Goal: Information Seeking & Learning: Learn about a topic

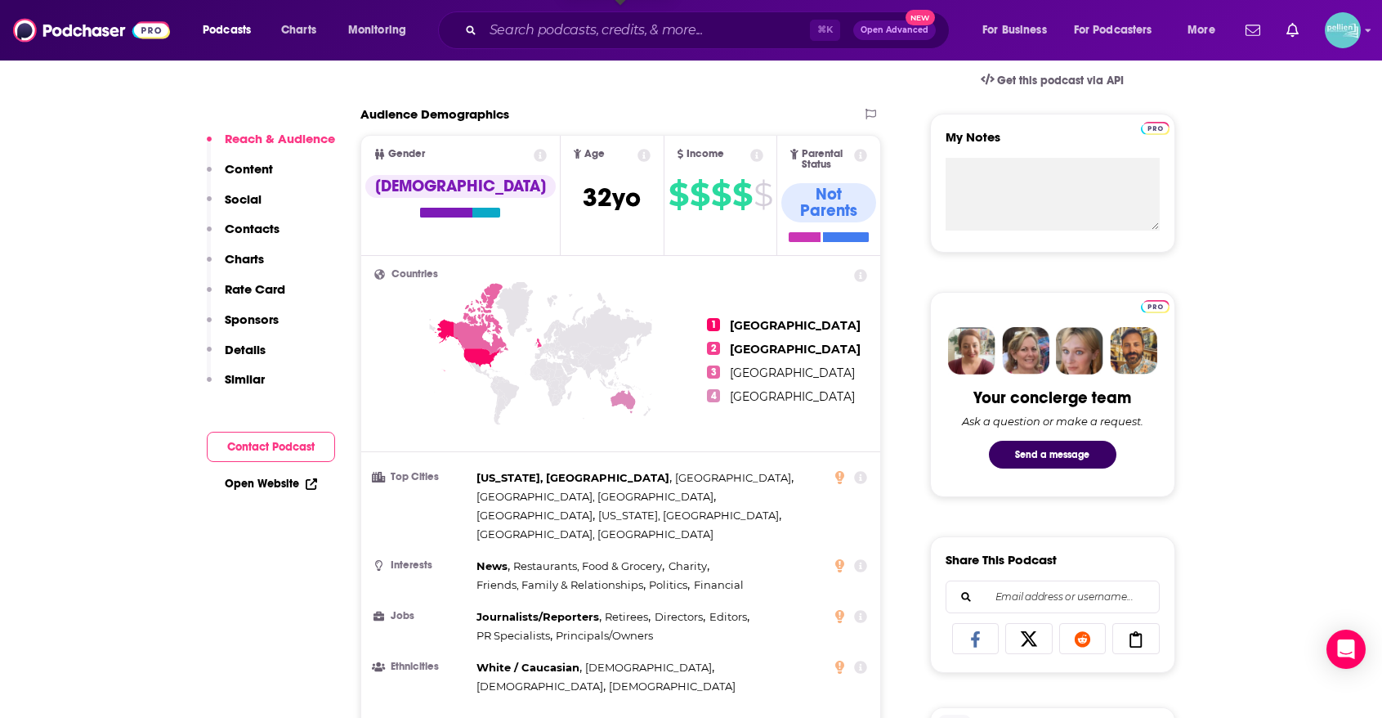
scroll to position [636, 0]
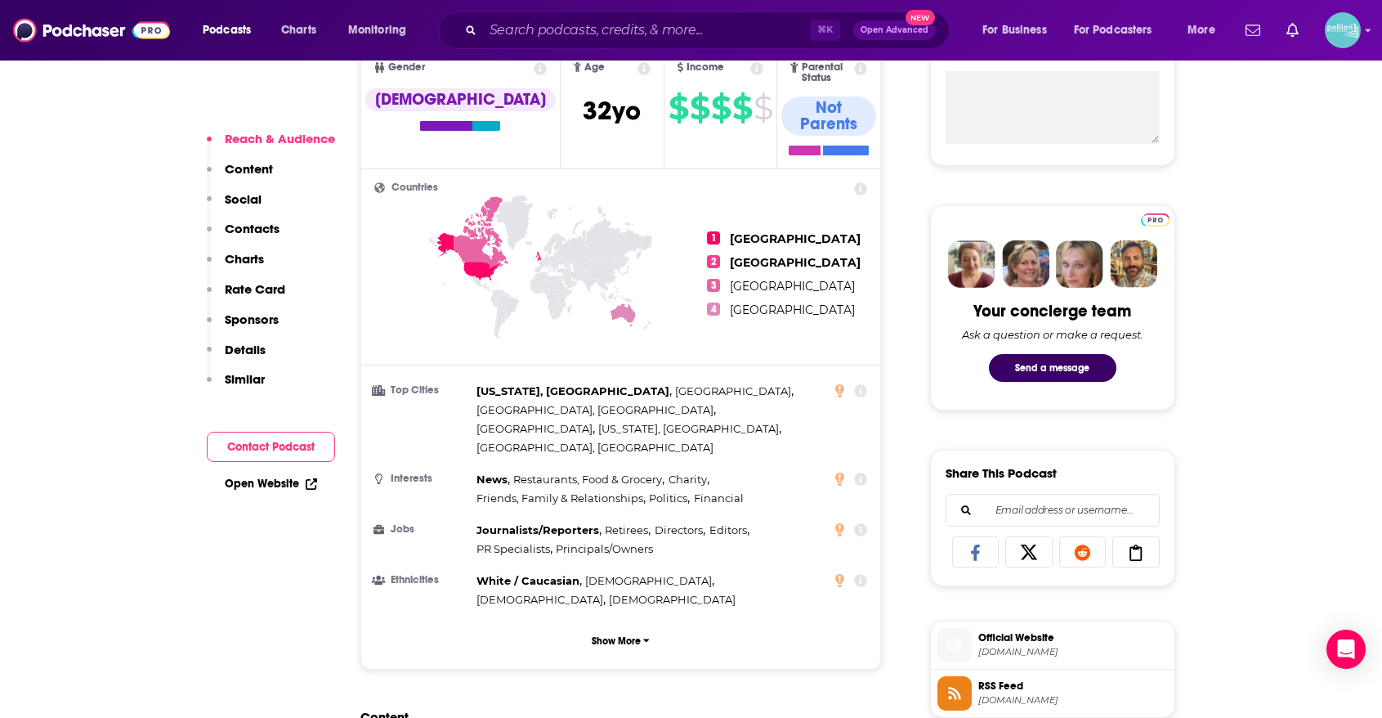
click at [293, 490] on div "Open Website" at bounding box center [271, 483] width 128 height 30
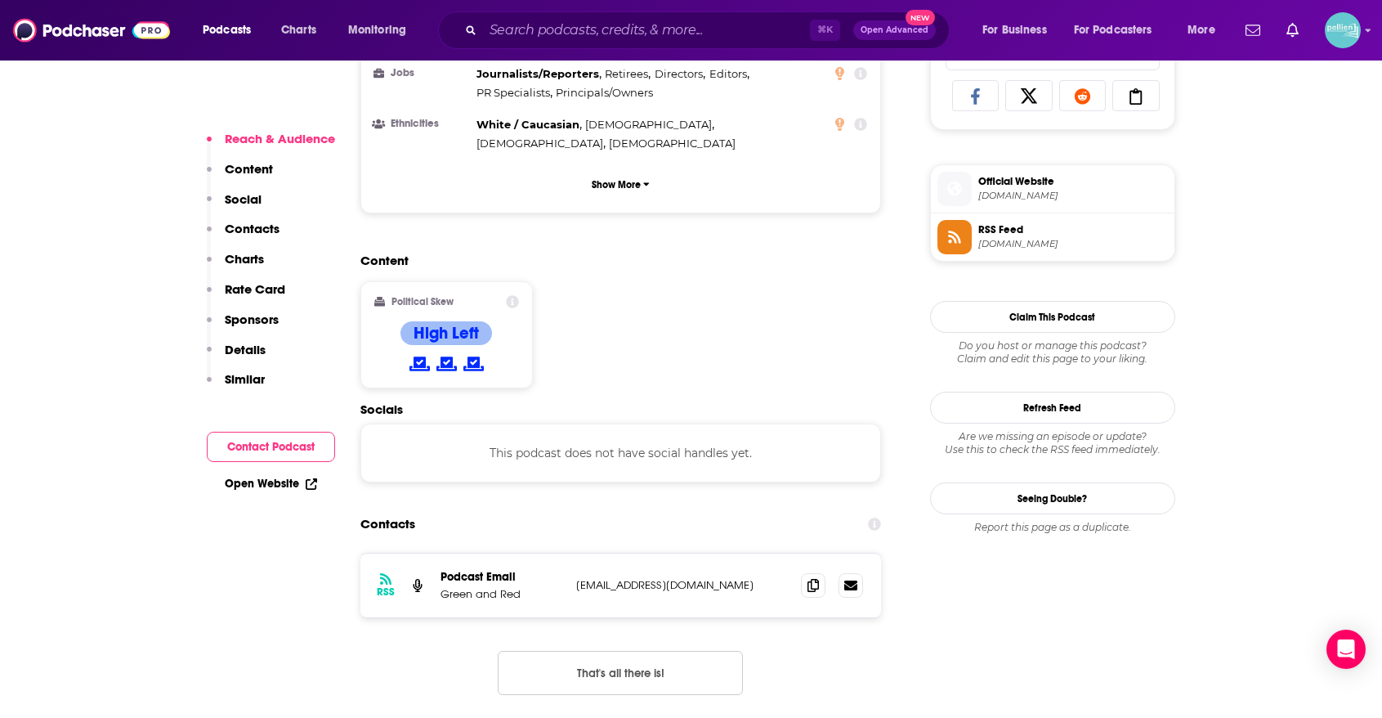
scroll to position [1252, 0]
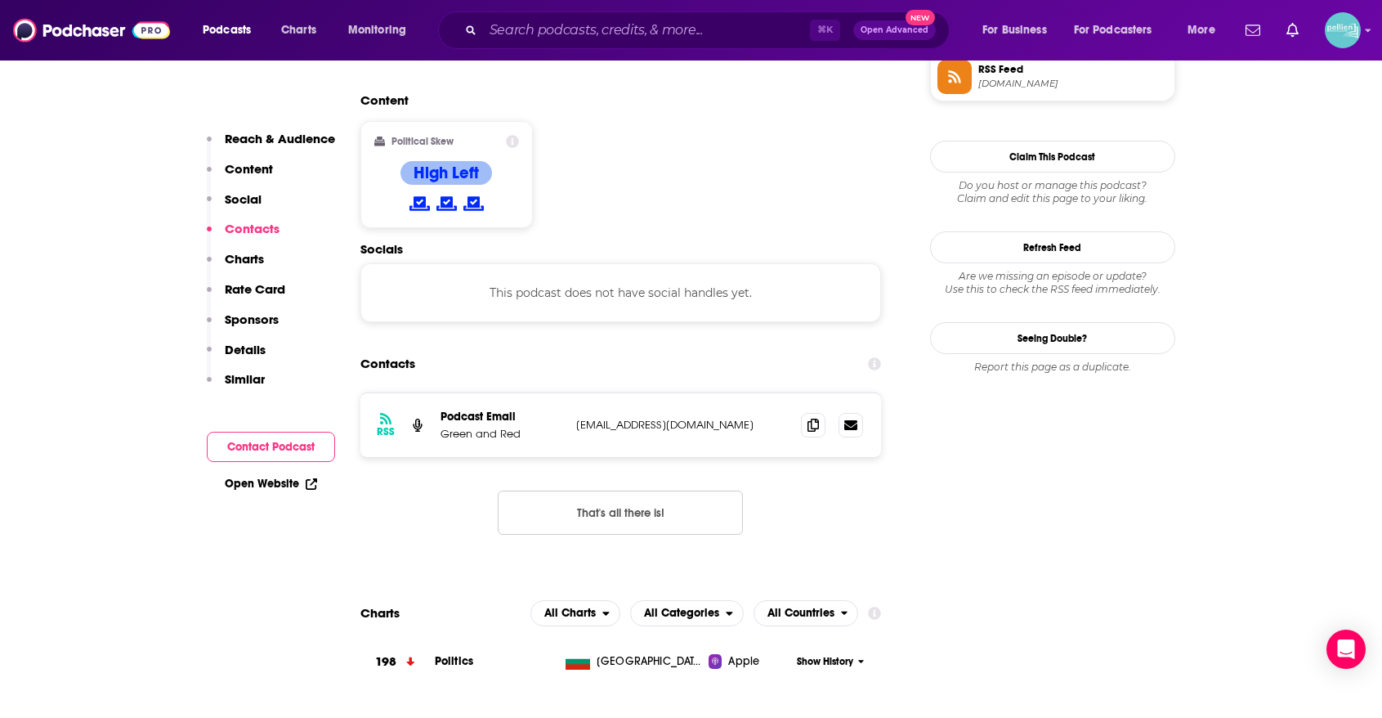
click at [268, 481] on link "Open Website" at bounding box center [271, 484] width 92 height 14
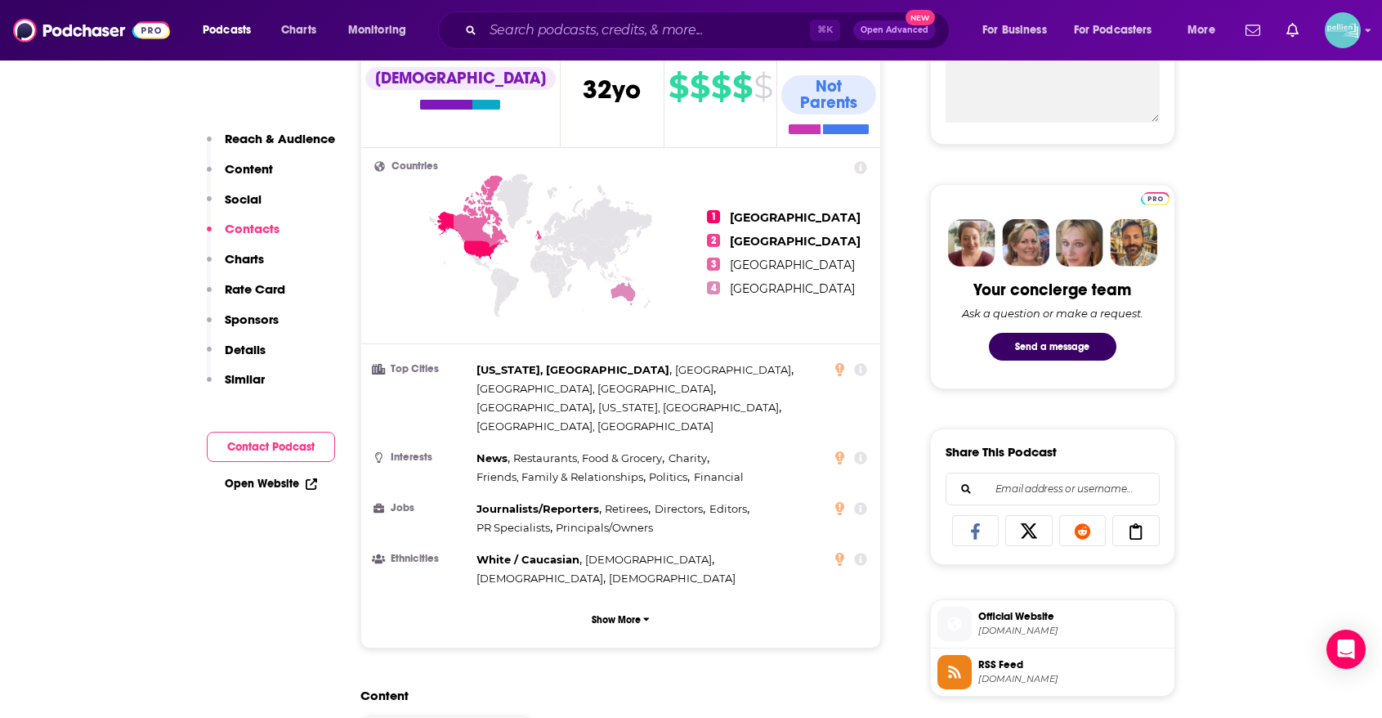
scroll to position [0, 0]
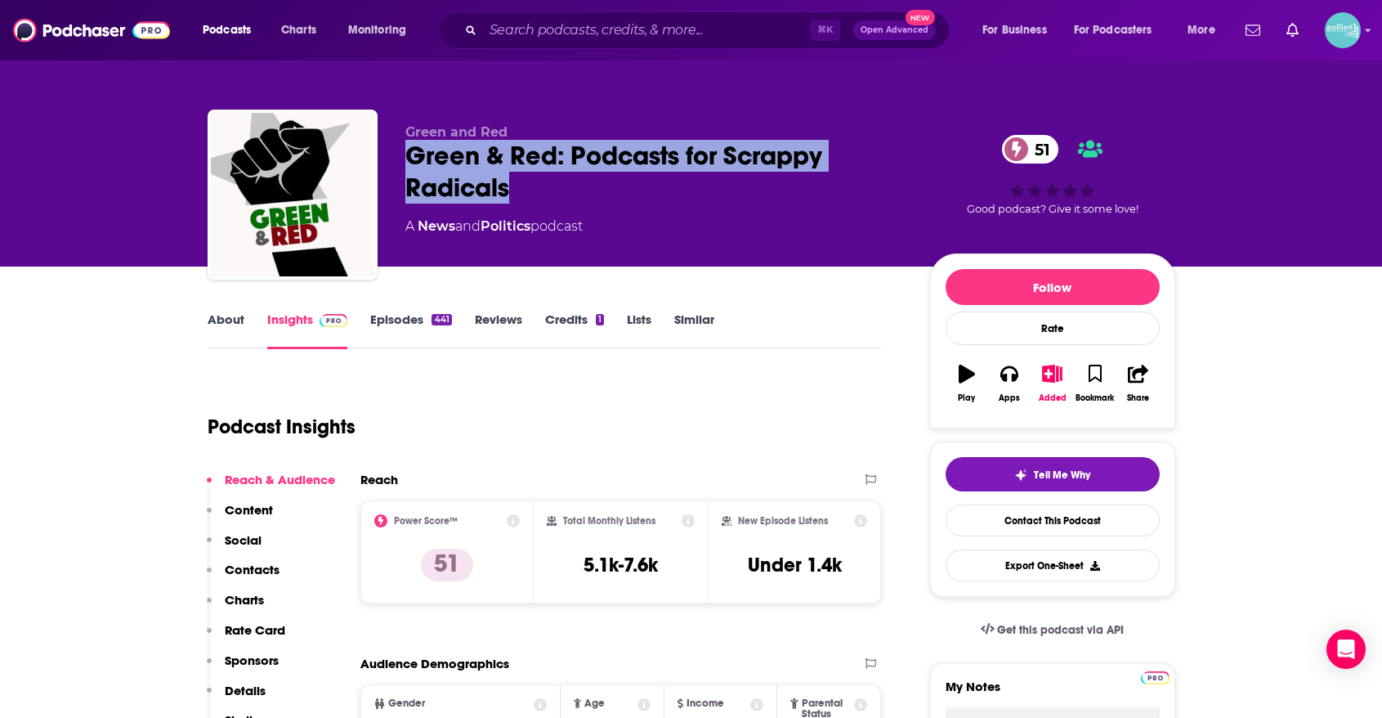
drag, startPoint x: 513, startPoint y: 183, endPoint x: 396, endPoint y: 162, distance: 118.0
click at [396, 162] on div "Green and [PERSON_NAME] & Red: Podcasts for Scrappy Radicals 51 A News and Poli…" at bounding box center [692, 198] width 968 height 177
copy h2 "Green & Red: Podcasts for Scrappy Radicals"
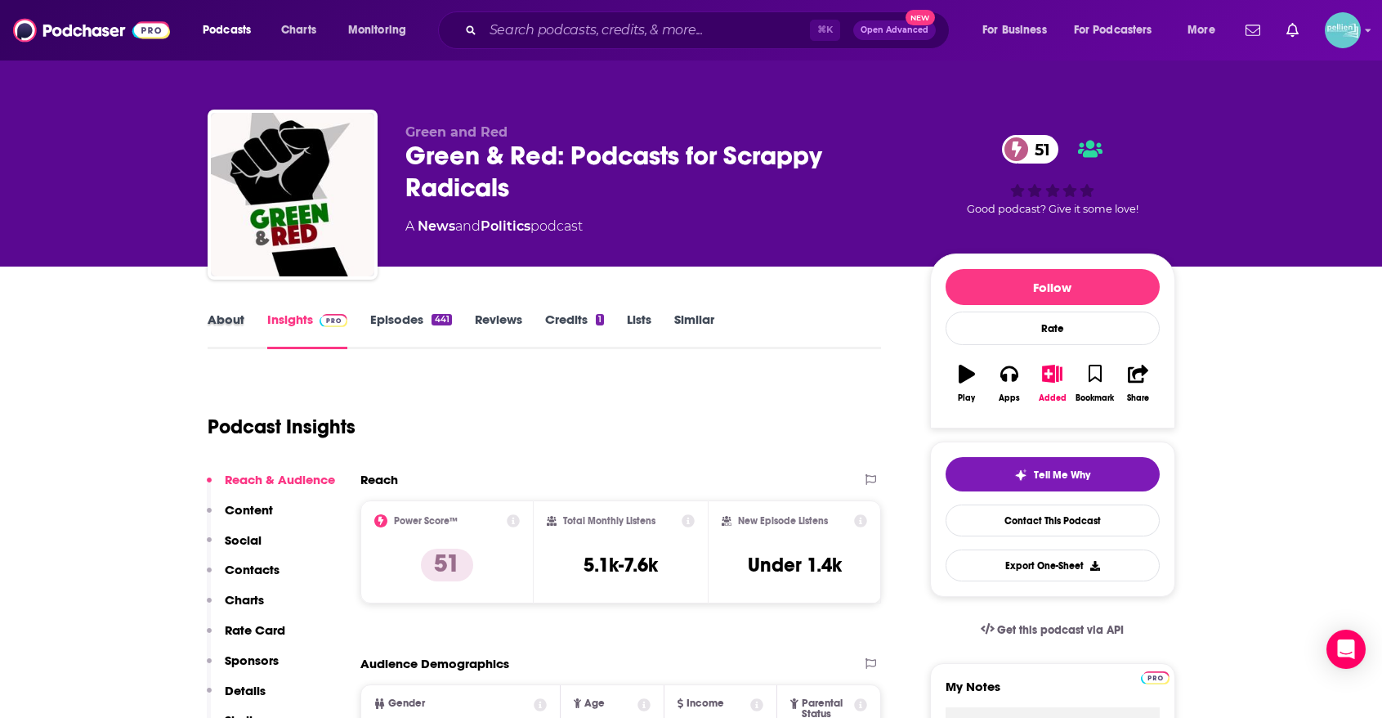
click at [256, 321] on div "About" at bounding box center [238, 330] width 60 height 38
click at [227, 321] on link "About" at bounding box center [226, 330] width 37 height 38
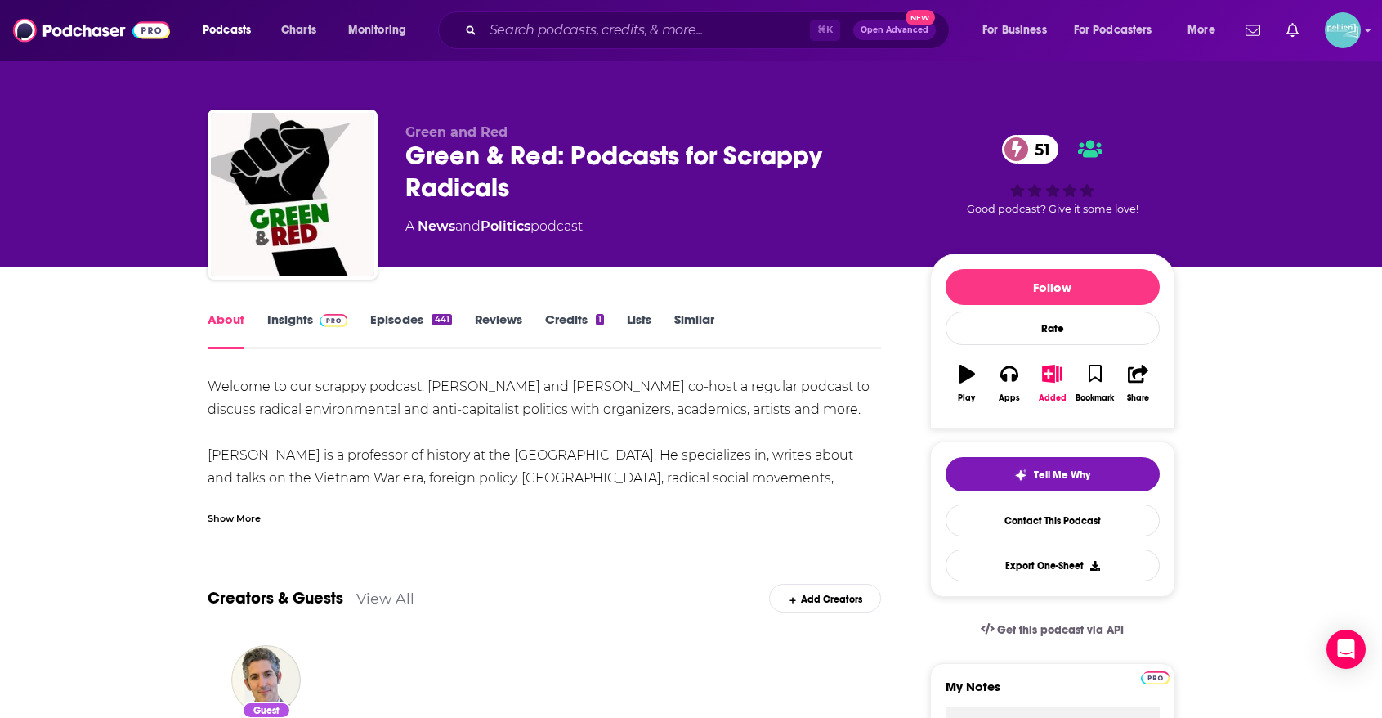
click at [329, 512] on div "Show More" at bounding box center [545, 512] width 674 height 28
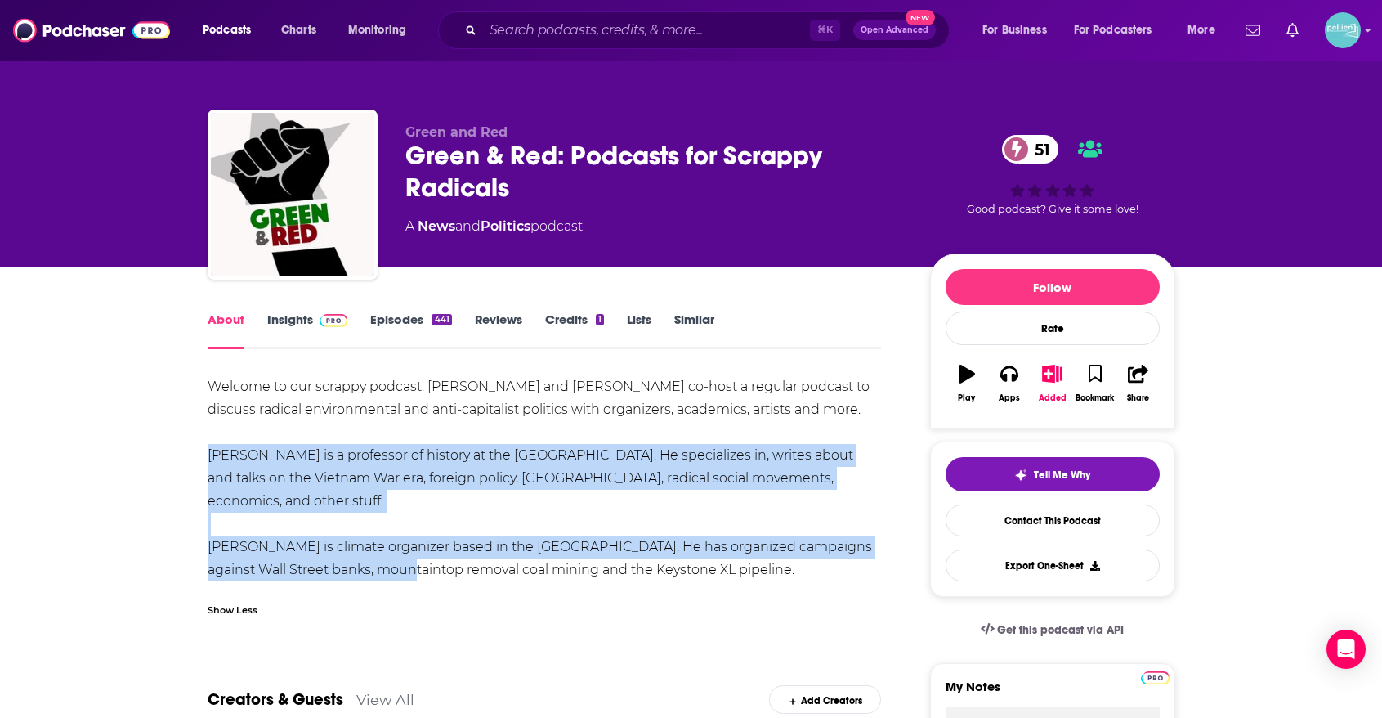
drag, startPoint x: 374, startPoint y: 580, endPoint x: 268, endPoint y: 500, distance: 132.6
click at [268, 500] on div "Welcome to our scrappy podcast. [PERSON_NAME] and [PERSON_NAME] co-host a regul…" at bounding box center [545, 478] width 674 height 206
drag, startPoint x: 828, startPoint y: 574, endPoint x: 204, endPoint y: 396, distance: 649.4
copy div "Welcome to our scrappy podcast. [PERSON_NAME] and [PERSON_NAME] co-host a regul…"
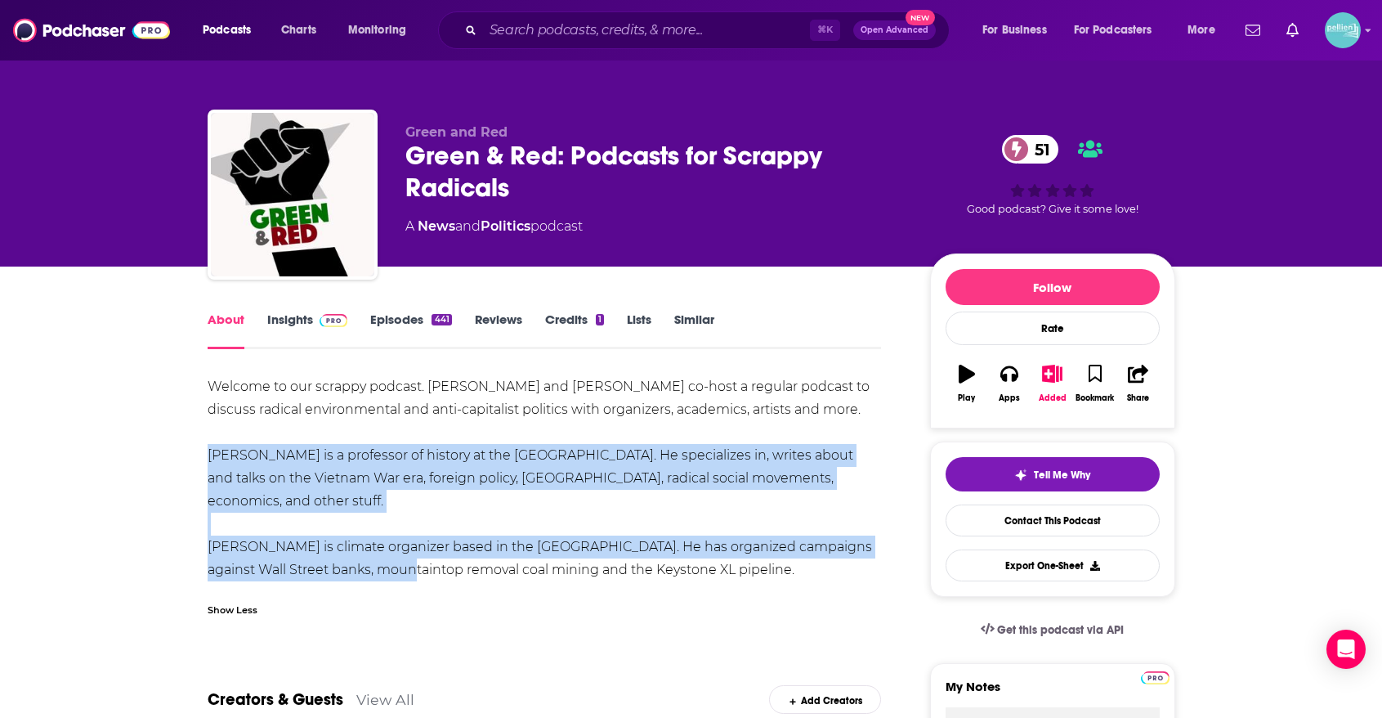
click at [306, 321] on link "Insights" at bounding box center [307, 330] width 81 height 38
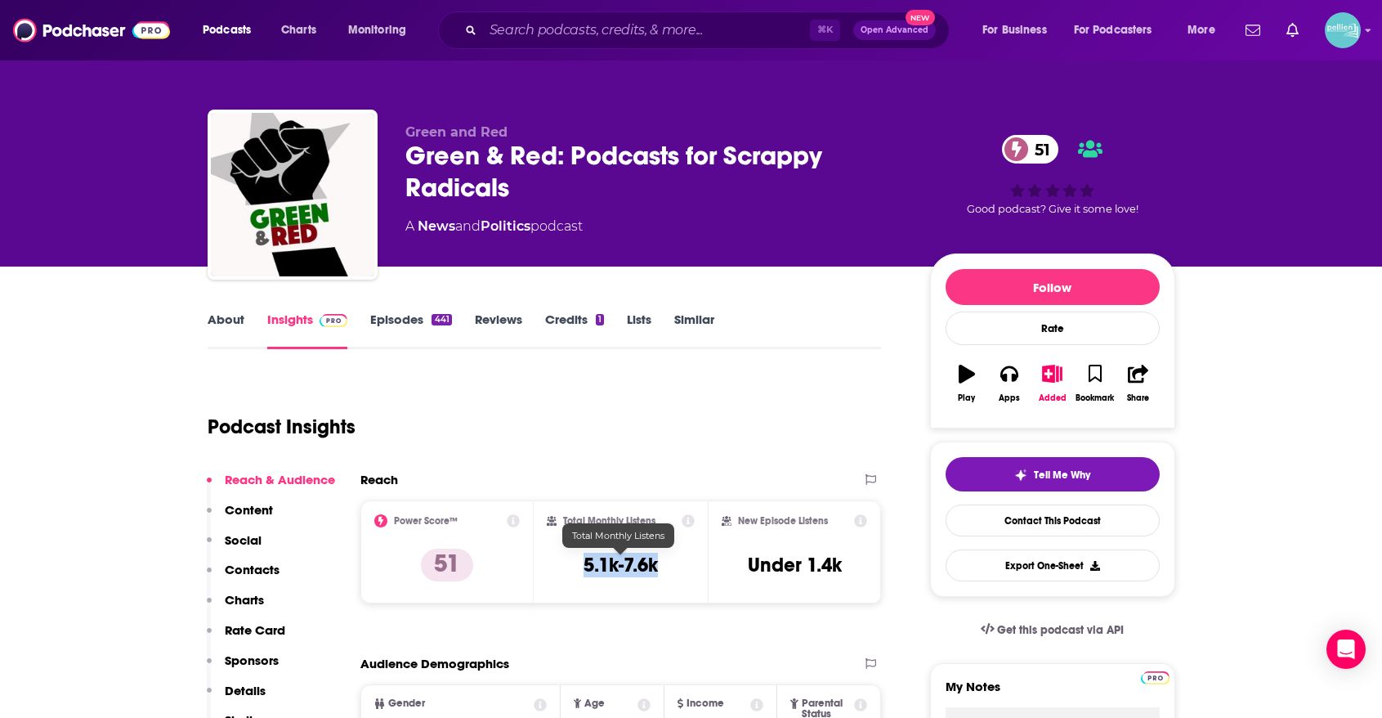
drag, startPoint x: 653, startPoint y: 563, endPoint x: 569, endPoint y: 566, distance: 84.3
click at [569, 566] on div "Total Monthly Listens 5.1k-7.6k" at bounding box center [621, 551] width 148 height 75
copy h3 "5.1k-7.6k"
